Goal: Use online tool/utility: Use online tool/utility

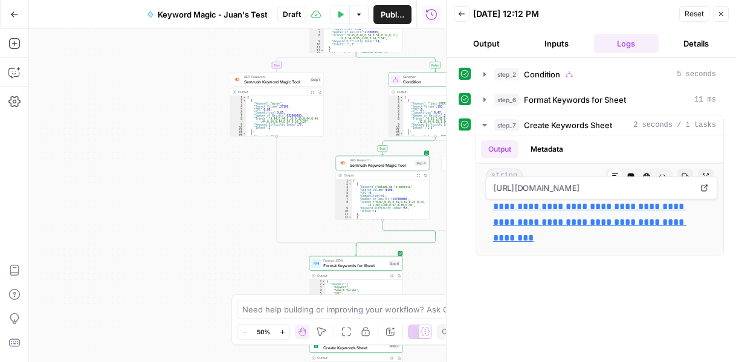
click at [549, 43] on button "Inputs" at bounding box center [556, 43] width 65 height 19
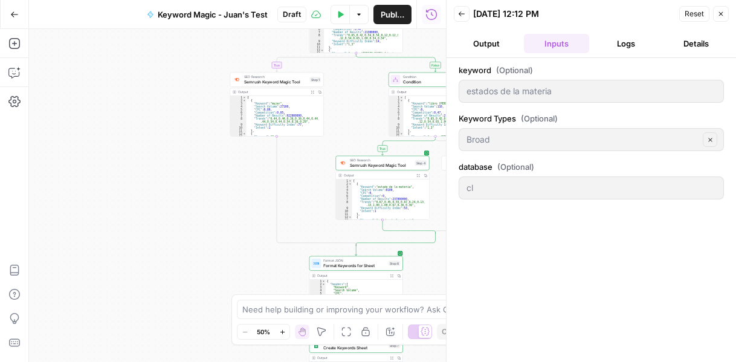
click at [684, 16] on button "Reset" at bounding box center [694, 14] width 30 height 16
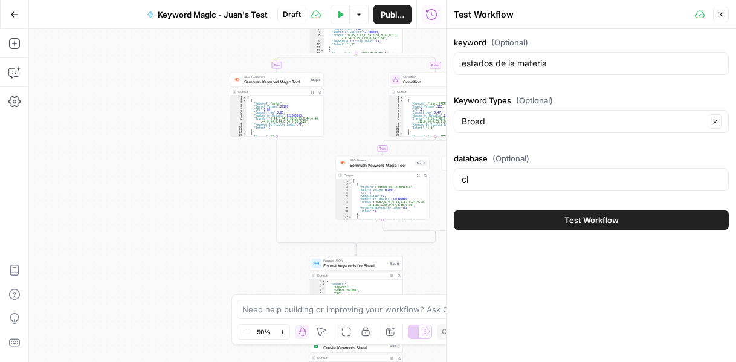
click at [571, 71] on div "estados de la materia" at bounding box center [591, 63] width 275 height 23
click at [557, 65] on input "estados de la materia" at bounding box center [591, 63] width 259 height 12
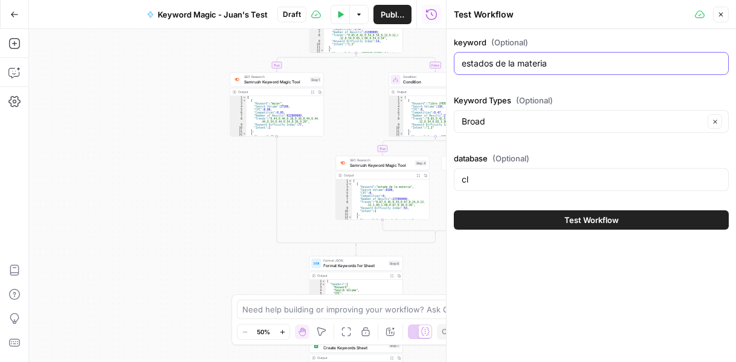
click at [557, 65] on input "estados de la materia" at bounding box center [591, 63] width 259 height 12
type input "p"
type input "evaluacion diagnostico ingles 7"
click at [575, 224] on span "Test Workflow" at bounding box center [592, 220] width 54 height 12
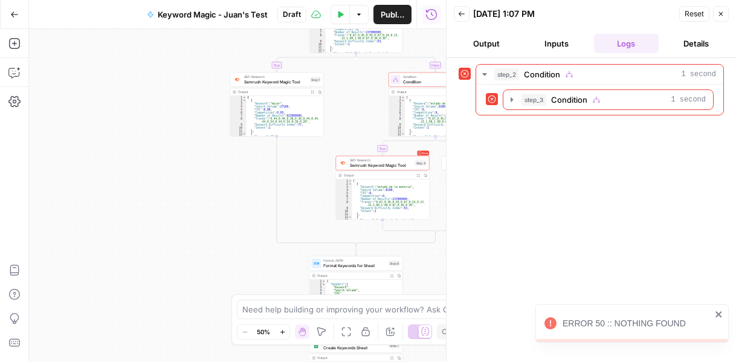
click at [564, 46] on button "Inputs" at bounding box center [556, 43] width 65 height 19
click at [500, 49] on button "Output" at bounding box center [486, 43] width 65 height 19
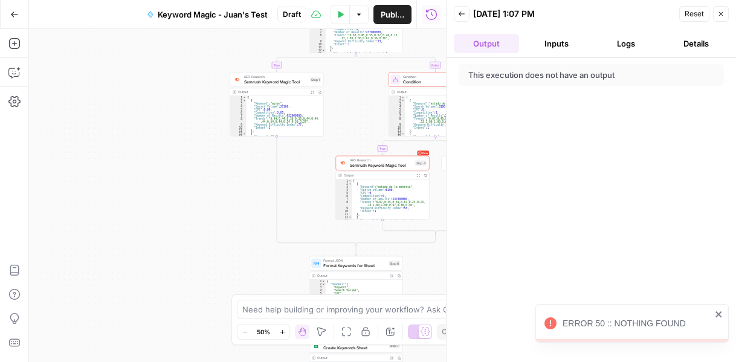
click at [496, 40] on button "Output" at bounding box center [486, 43] width 65 height 19
click at [549, 40] on button "Inputs" at bounding box center [556, 43] width 65 height 19
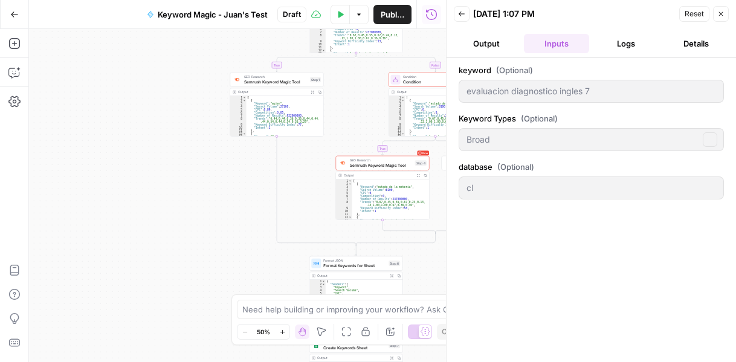
click at [635, 42] on button "Logs" at bounding box center [626, 43] width 65 height 19
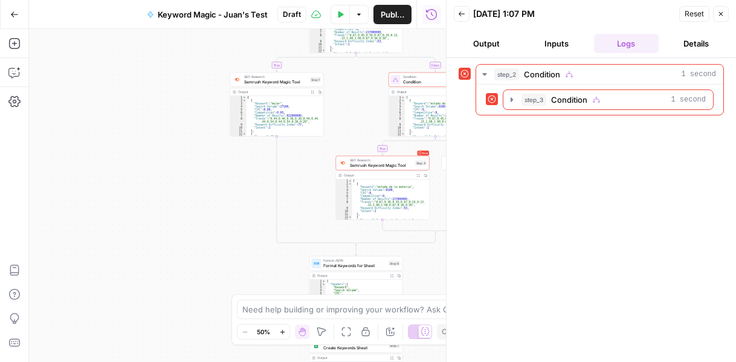
click at [574, 45] on button "Inputs" at bounding box center [556, 43] width 65 height 19
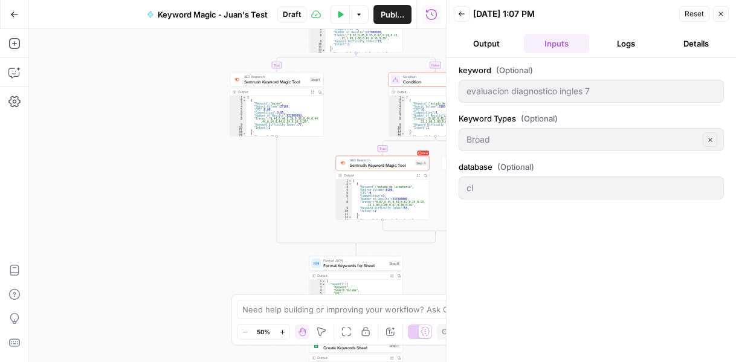
click at [697, 14] on span "Reset" at bounding box center [694, 13] width 19 height 11
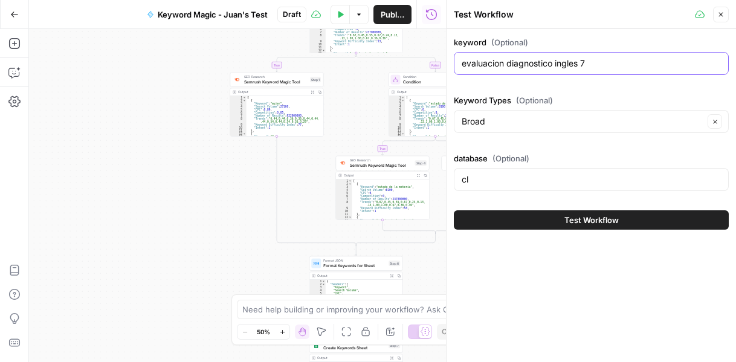
drag, startPoint x: 502, startPoint y: 61, endPoint x: 442, endPoint y: 61, distance: 59.2
click at [446, 61] on div "Test Workflow Close keyword (Optional) evaluacion diagnostico ingles 7 Keyword …" at bounding box center [591, 181] width 290 height 362
type input "prueba diagnostico ingles 7"
click at [579, 211] on button "Test Workflow" at bounding box center [591, 219] width 275 height 19
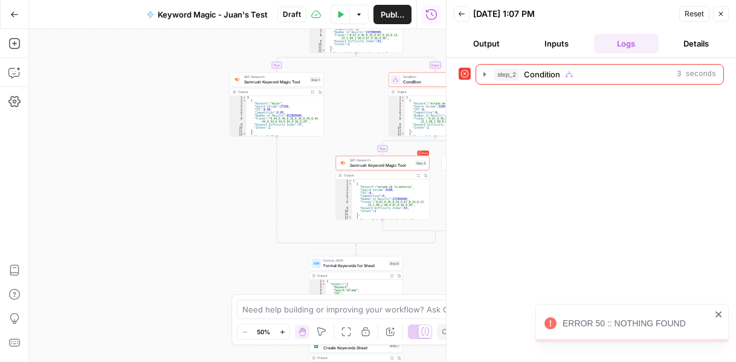
click at [565, 45] on button "Inputs" at bounding box center [556, 43] width 65 height 19
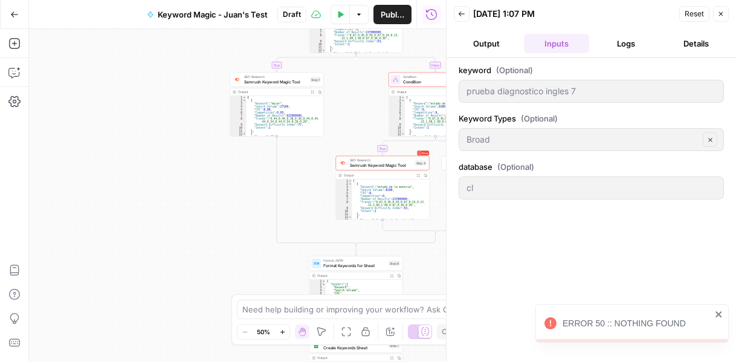
click at [510, 45] on button "Output" at bounding box center [486, 43] width 65 height 19
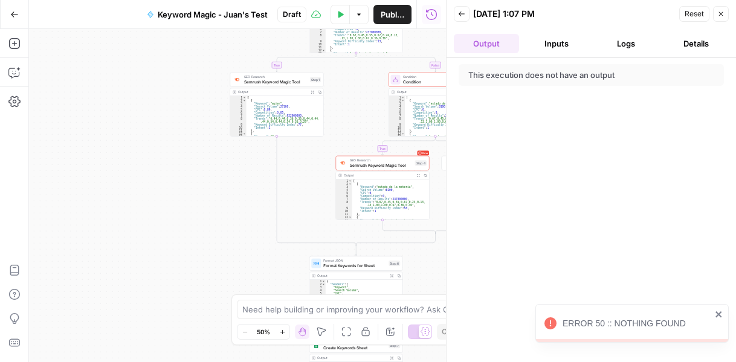
click at [725, 14] on button "Close" at bounding box center [721, 14] width 16 height 16
